Goal: Navigation & Orientation: Find specific page/section

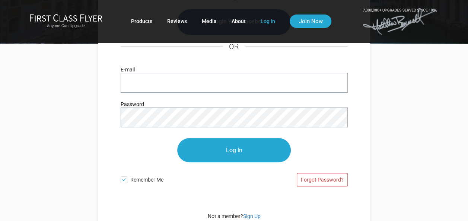
scroll to position [112, 0]
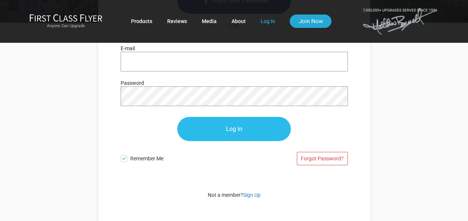
type input "[EMAIL_ADDRESS][DOMAIN_NAME]"
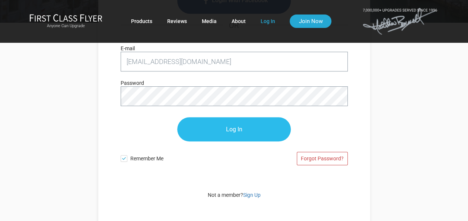
click at [230, 130] on input "Log In" at bounding box center [233, 129] width 113 height 24
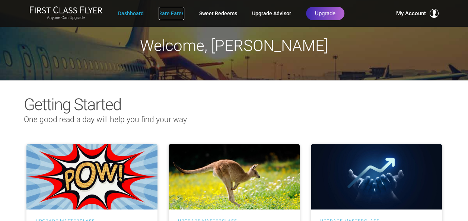
click at [173, 16] on link "Rare Fares" at bounding box center [171, 13] width 26 height 13
